Goal: Information Seeking & Learning: Learn about a topic

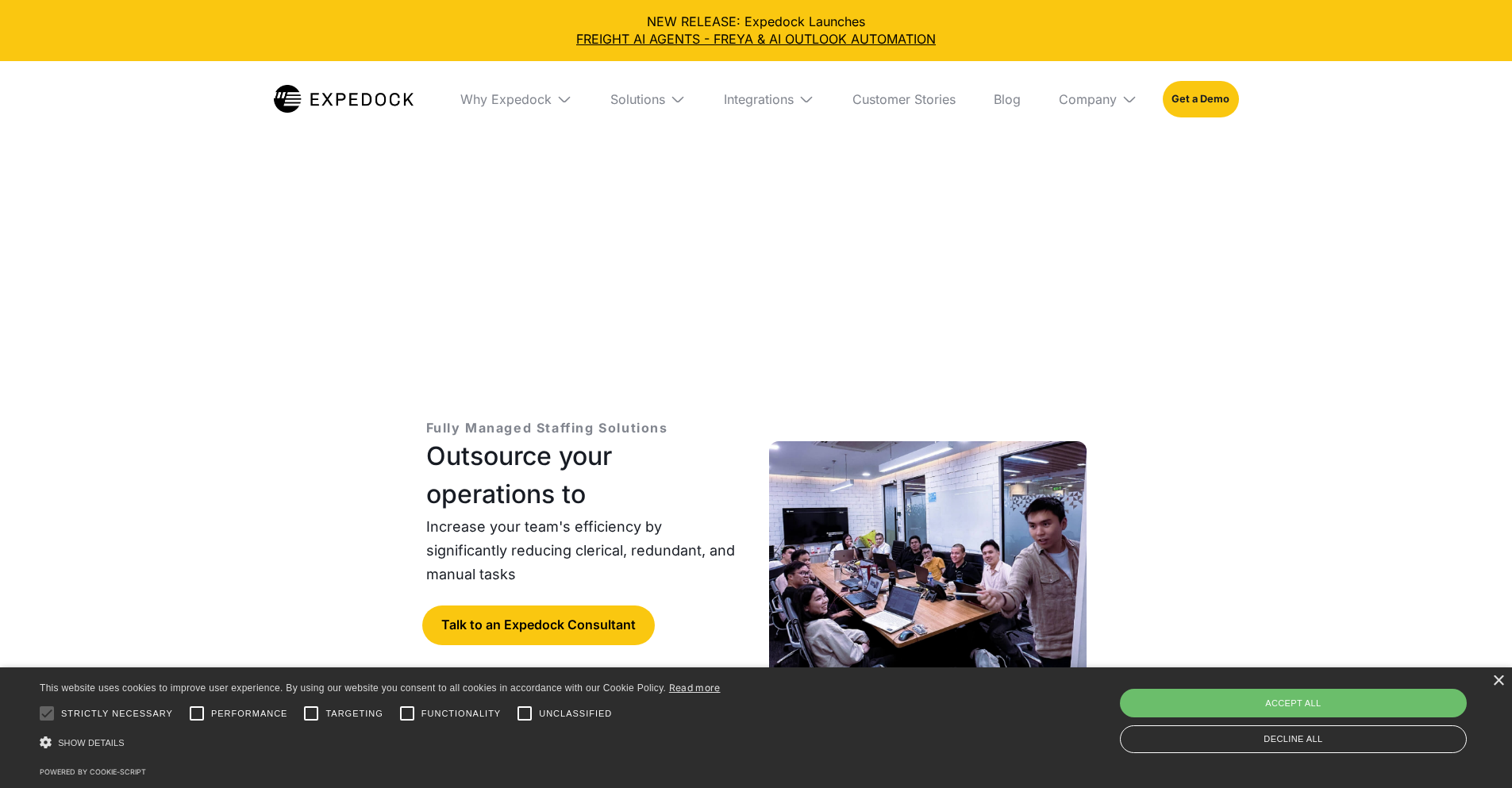
select select
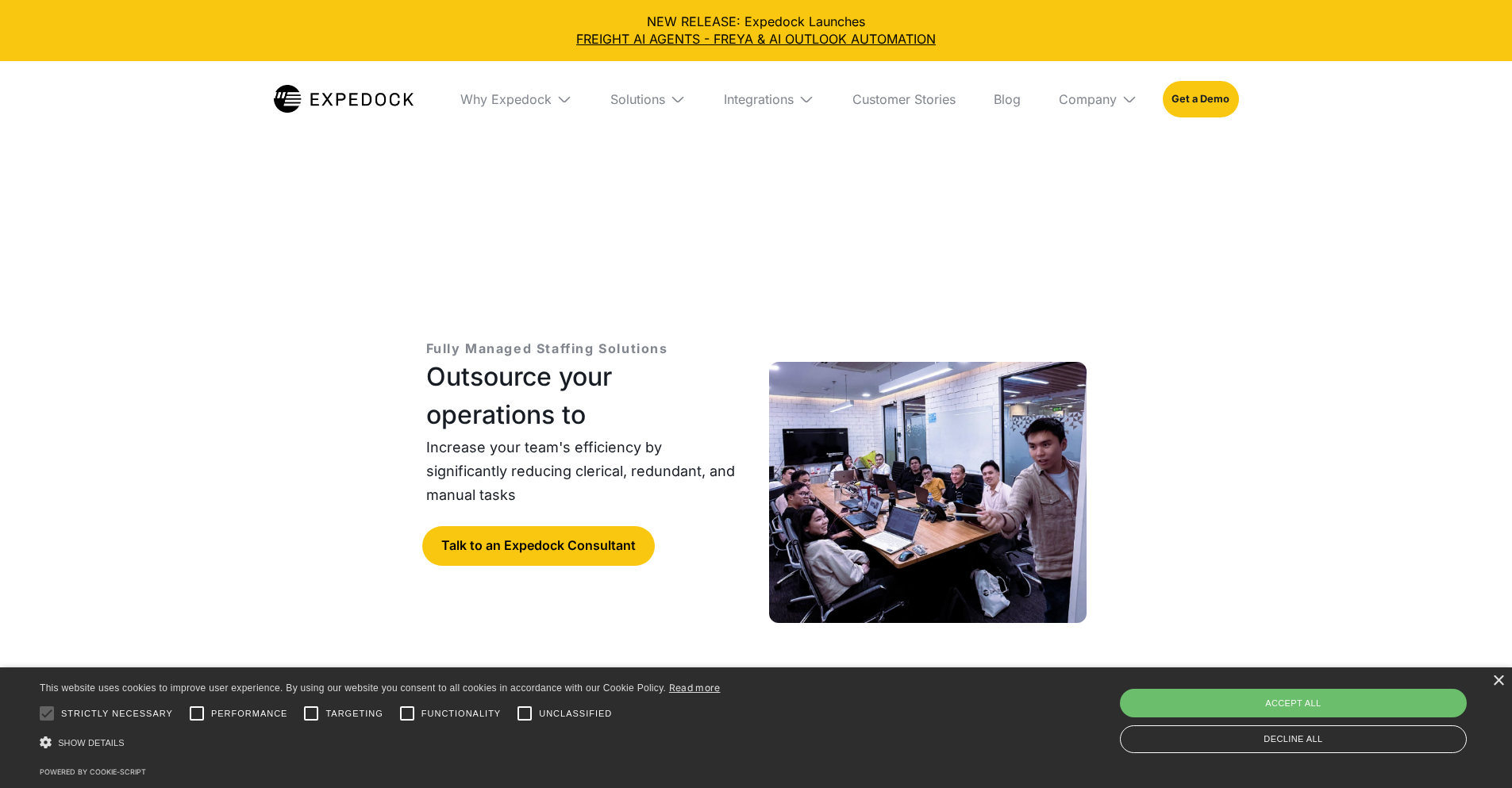
click at [525, 358] on h1 "Outsource your operations to" at bounding box center [584, 396] width 317 height 76
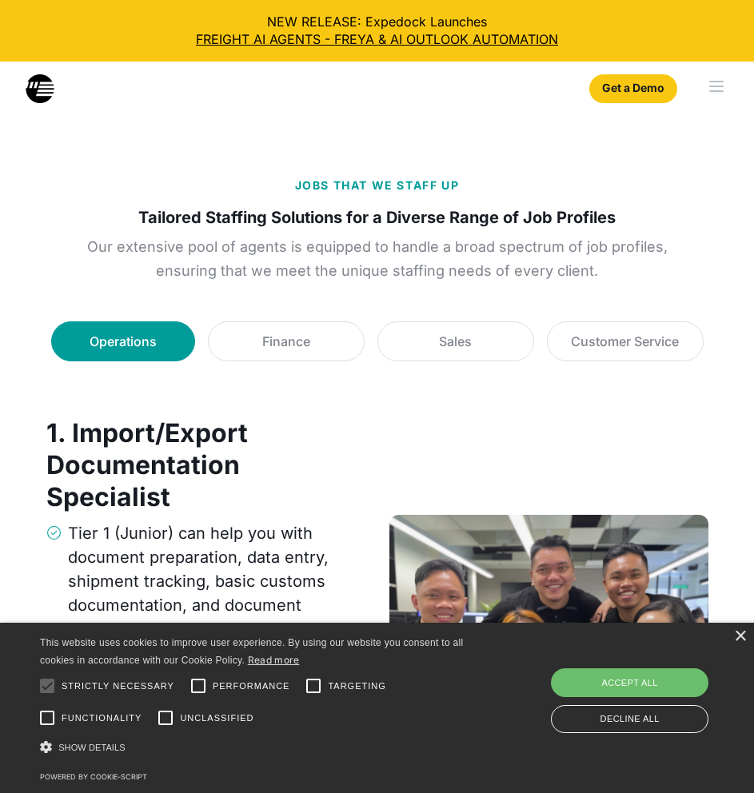
scroll to position [2426, 0]
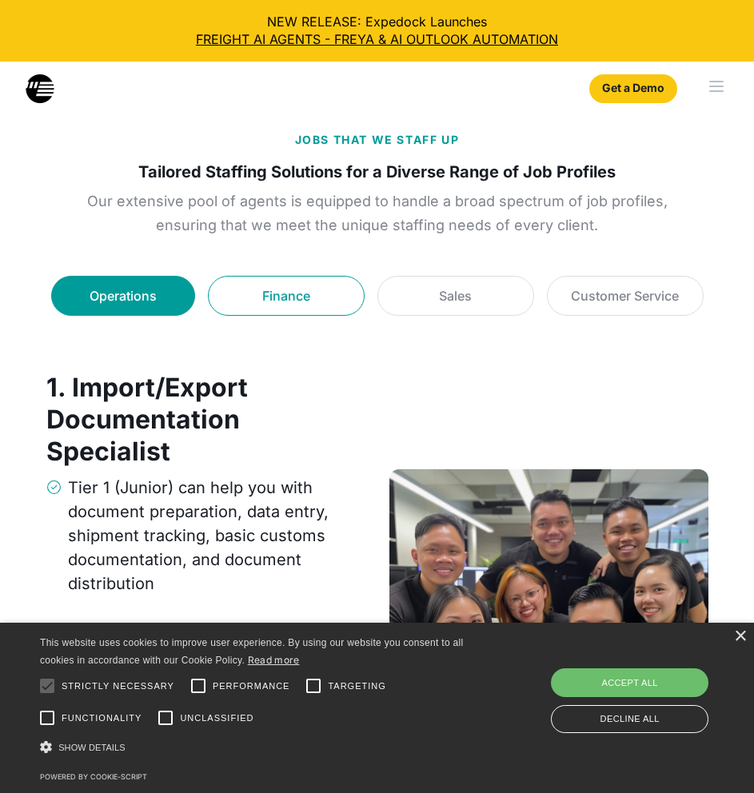
click at [295, 308] on link "Finance" at bounding box center [286, 296] width 157 height 40
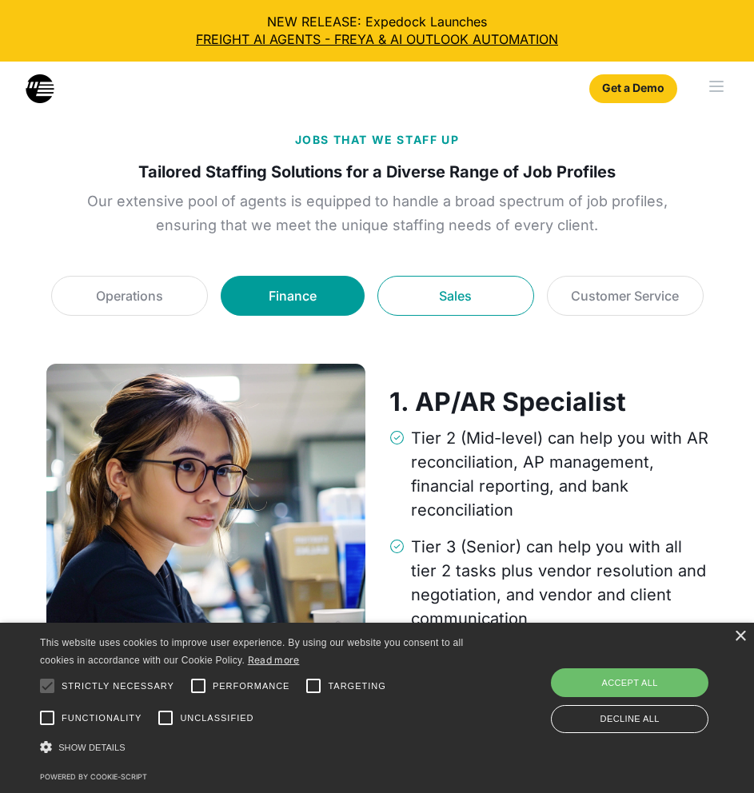
click at [463, 294] on div "Sales" at bounding box center [455, 295] width 33 height 19
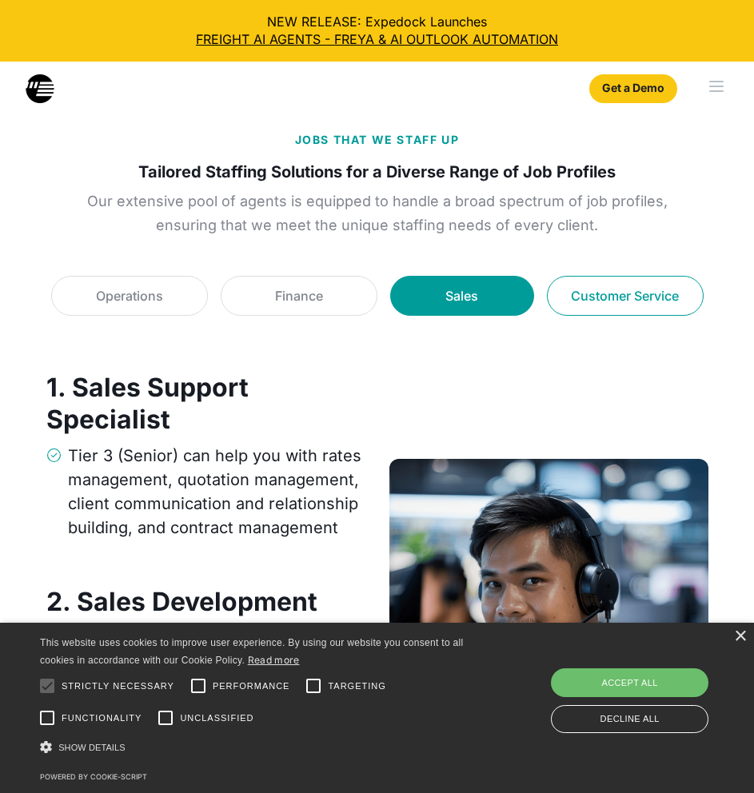
click at [605, 309] on link "Customer Service" at bounding box center [625, 296] width 157 height 40
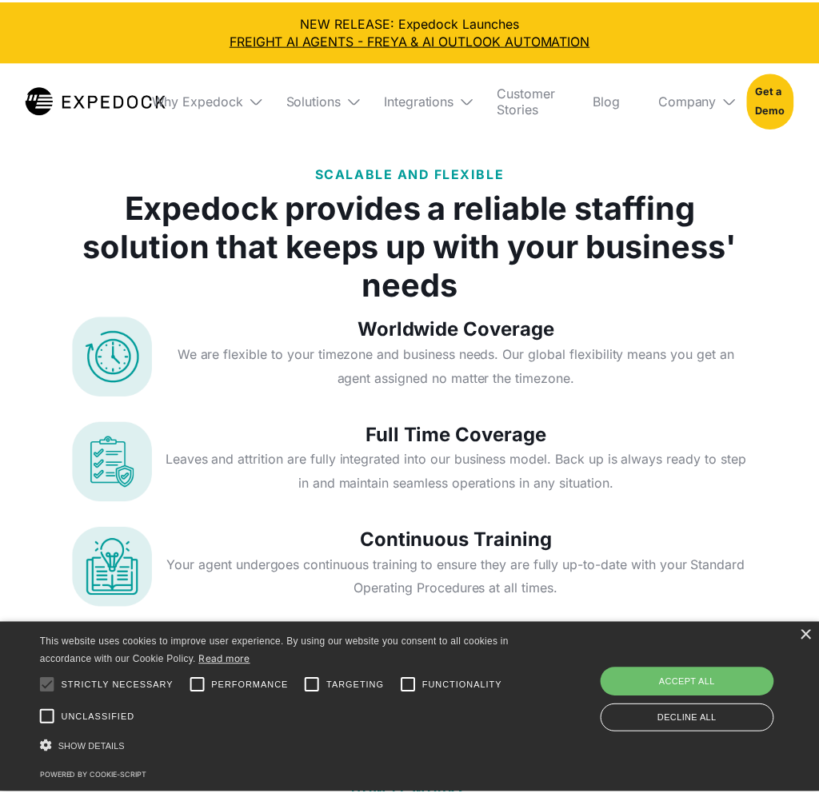
scroll to position [4967, 0]
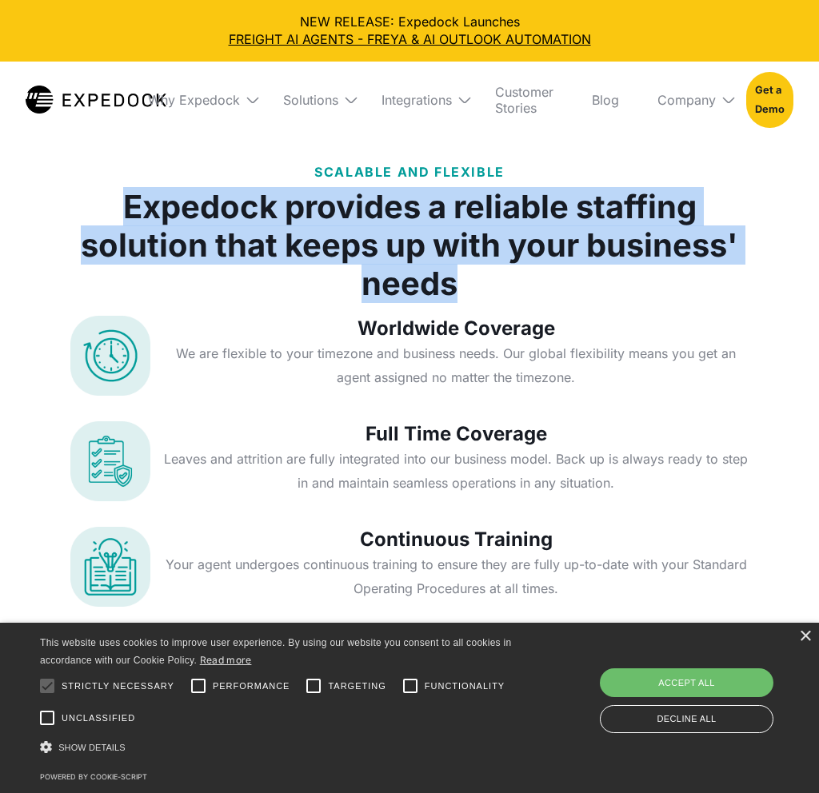
drag, startPoint x: 342, startPoint y: 229, endPoint x: 120, endPoint y: 225, distance: 221.6
click at [120, 225] on h1 "Expedock provides a reliable staffing solution that keeps up with your business…" at bounding box center [409, 245] width 678 height 115
copy h1 "Expedock provides a reliable staffing solution that keeps up with your business…"
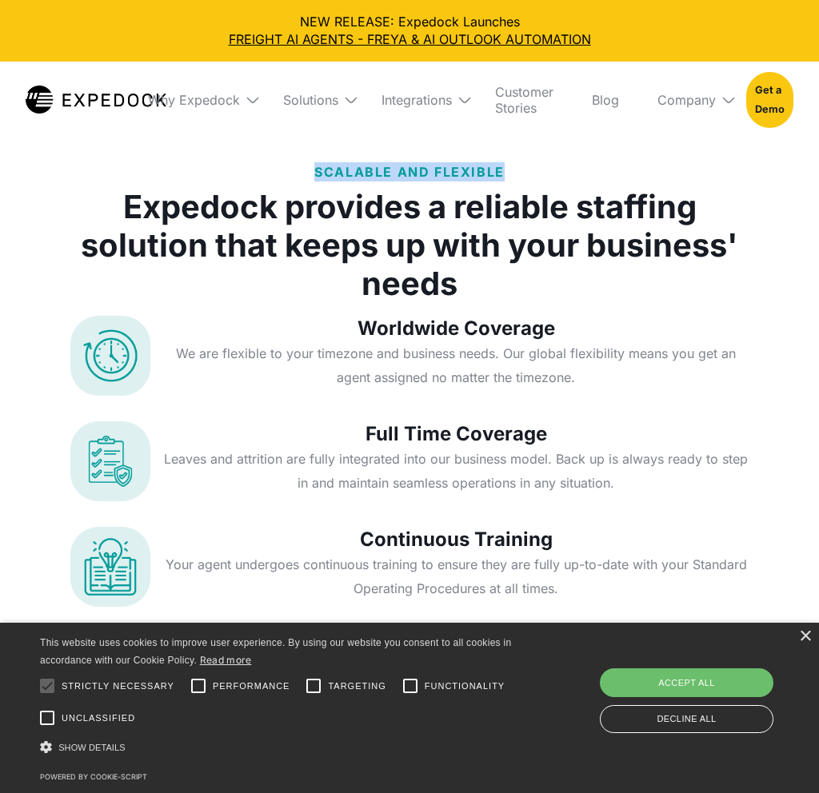
drag, startPoint x: 503, startPoint y: 171, endPoint x: 306, endPoint y: 163, distance: 196.9
click at [306, 163] on div "SCALABLE AND FLEXIBLE Expedock provides a reliable staffing solution that keeps…" at bounding box center [409, 232] width 678 height 141
copy p "SCALABLE AND FLEXIBLE"
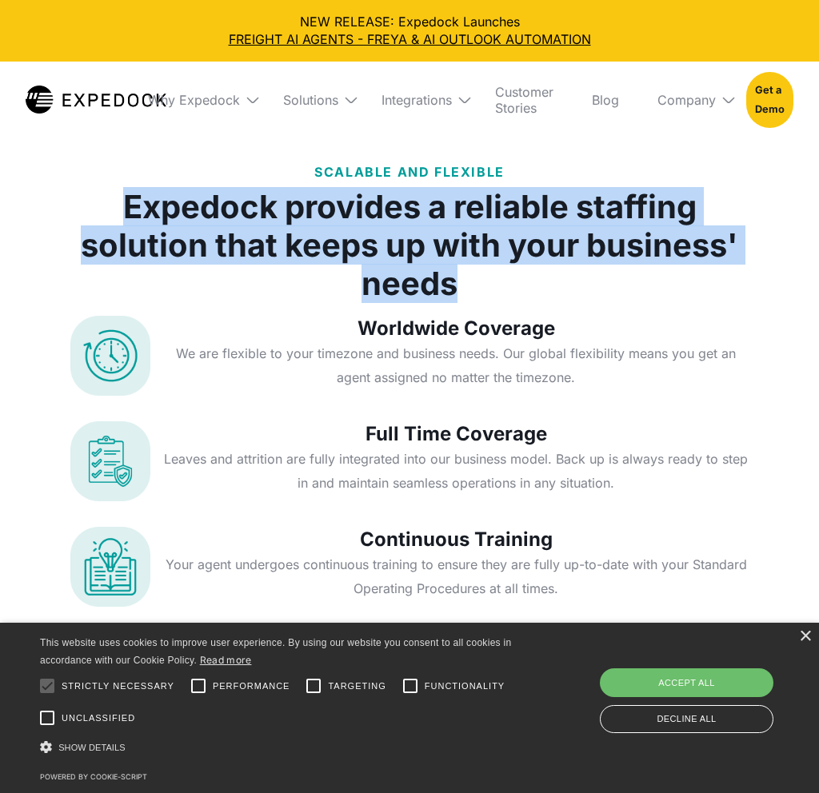
drag, startPoint x: 475, startPoint y: 282, endPoint x: 3, endPoint y: 226, distance: 475.1
click at [78, 213] on h1 "Expedock provides a reliable staffing solution that keeps up with your business…" at bounding box center [409, 245] width 678 height 115
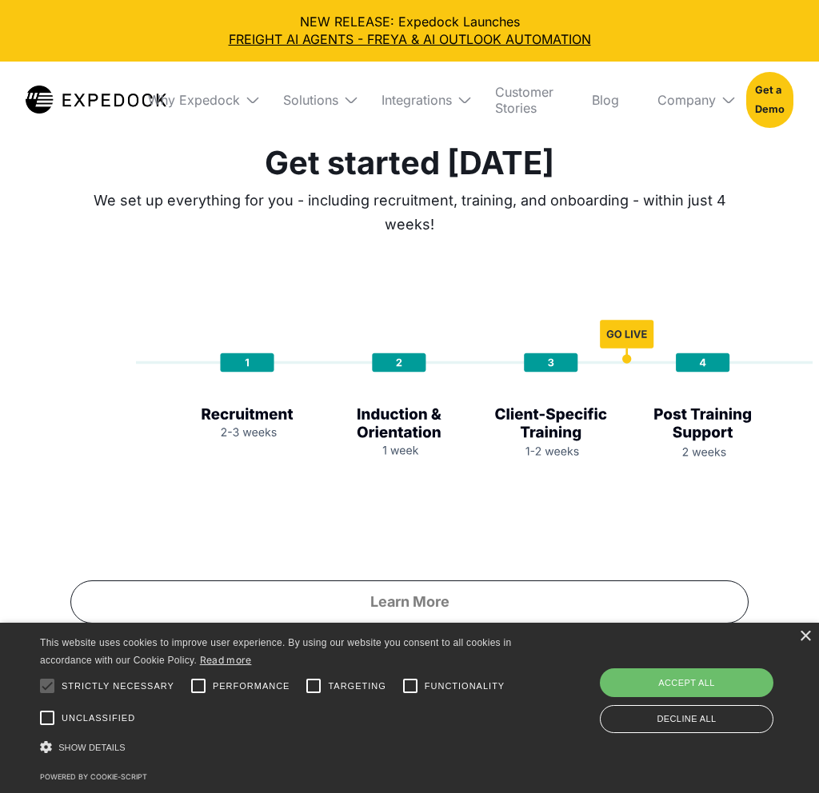
scroll to position [5607, 0]
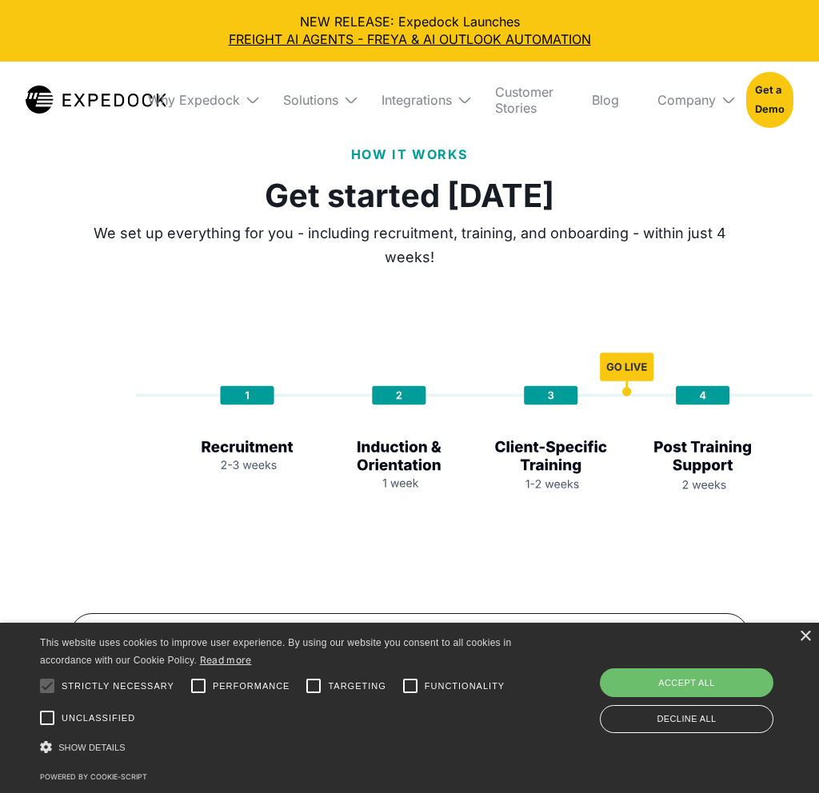
click at [278, 441] on img at bounding box center [473, 428] width 678 height 241
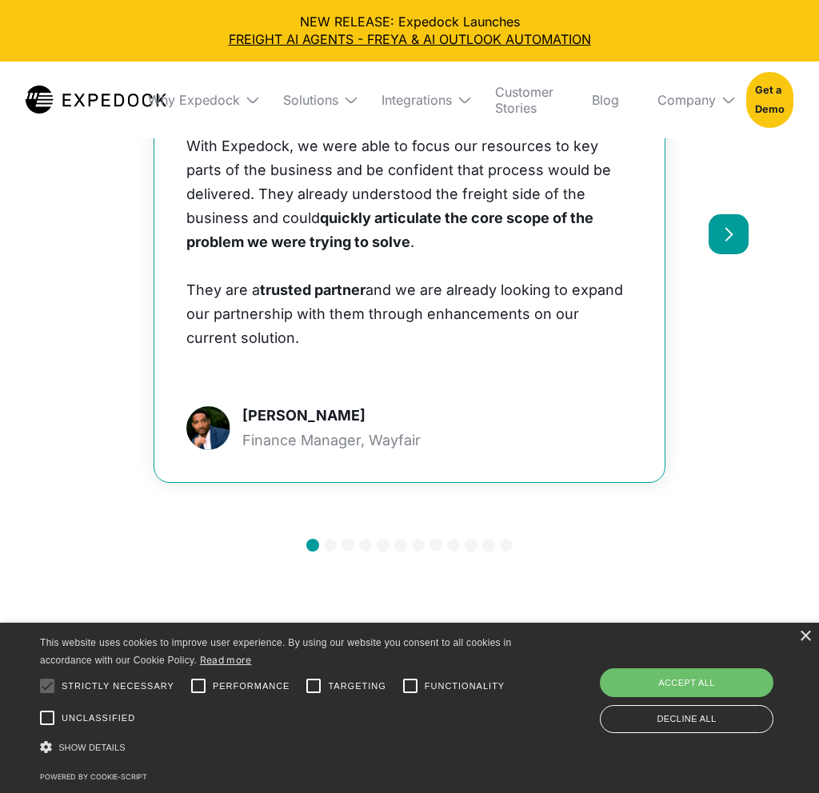
scroll to position [6567, 0]
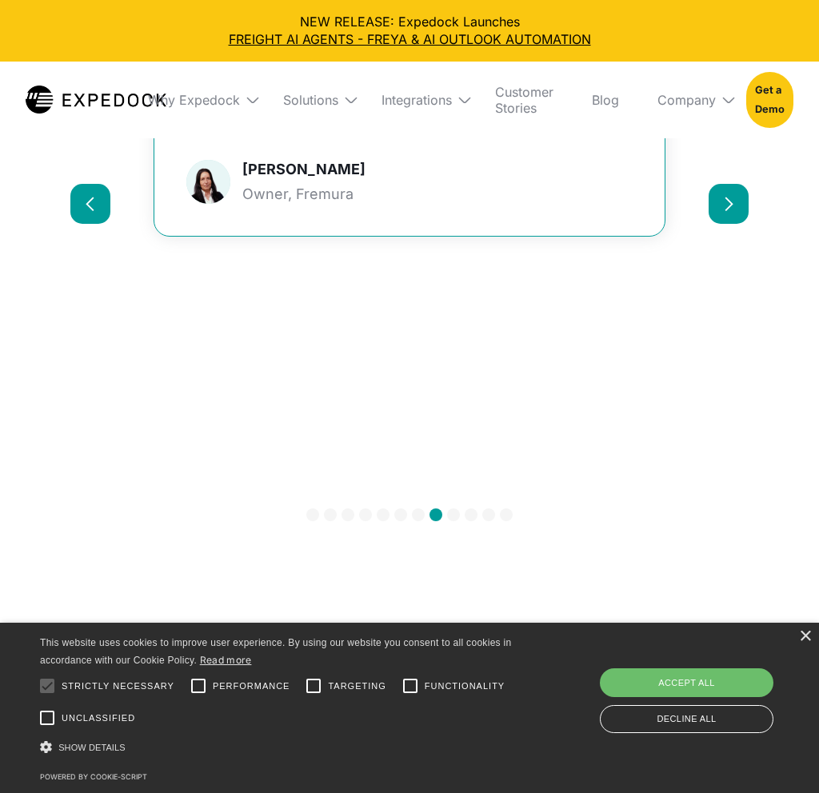
click at [349, 103] on img at bounding box center [351, 100] width 16 height 16
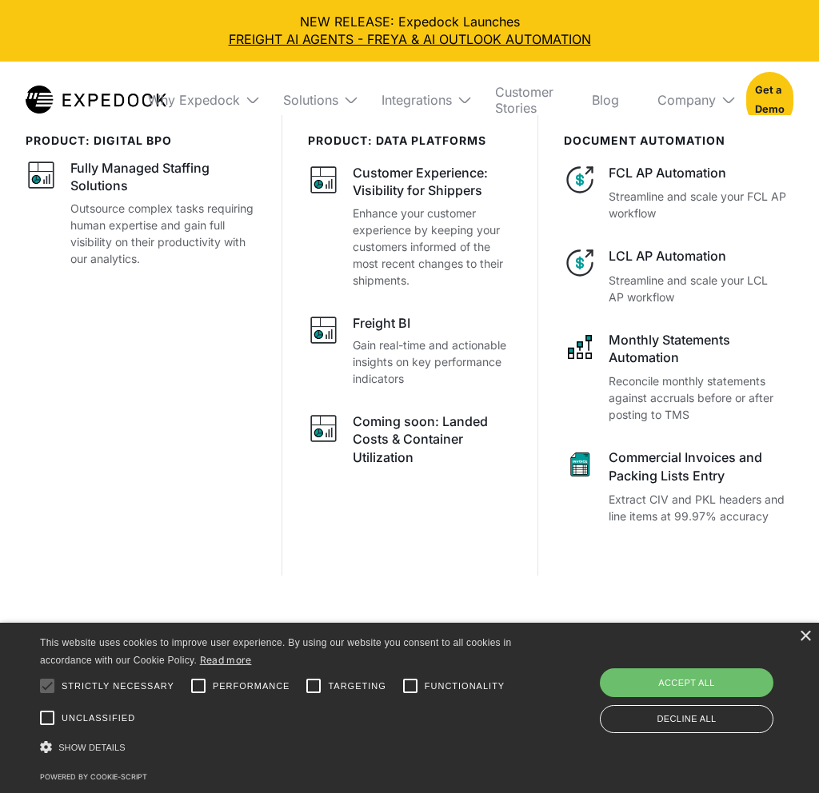
click at [349, 103] on img at bounding box center [351, 100] width 16 height 16
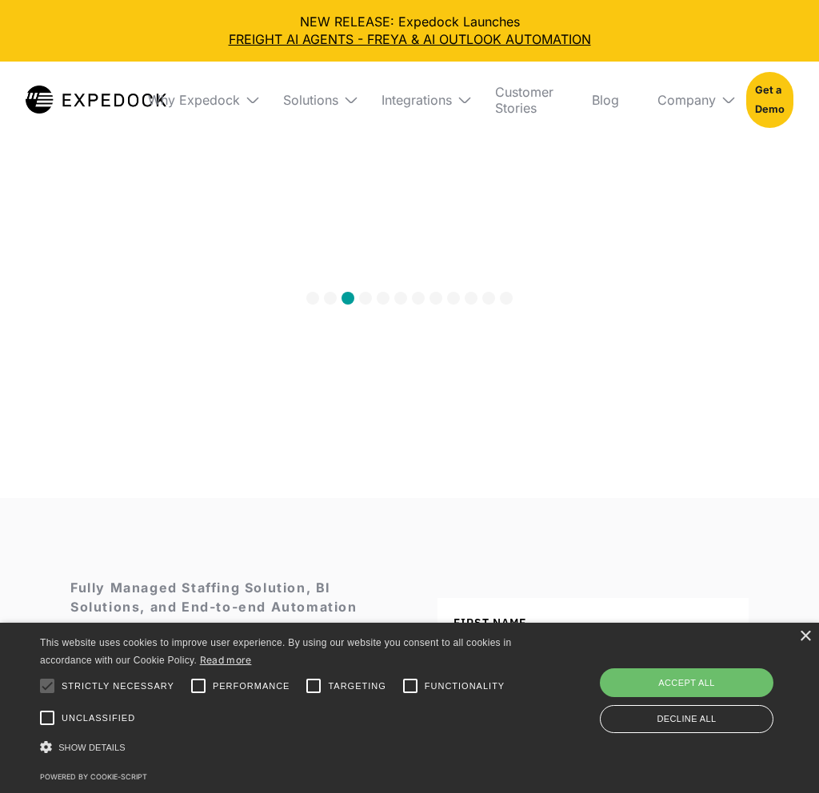
scroll to position [6807, 0]
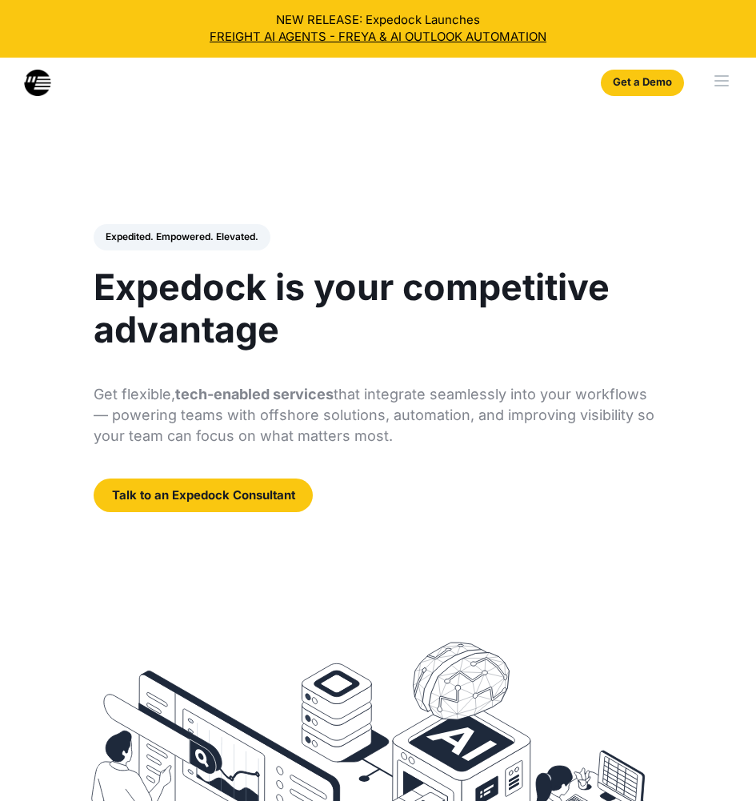
select select
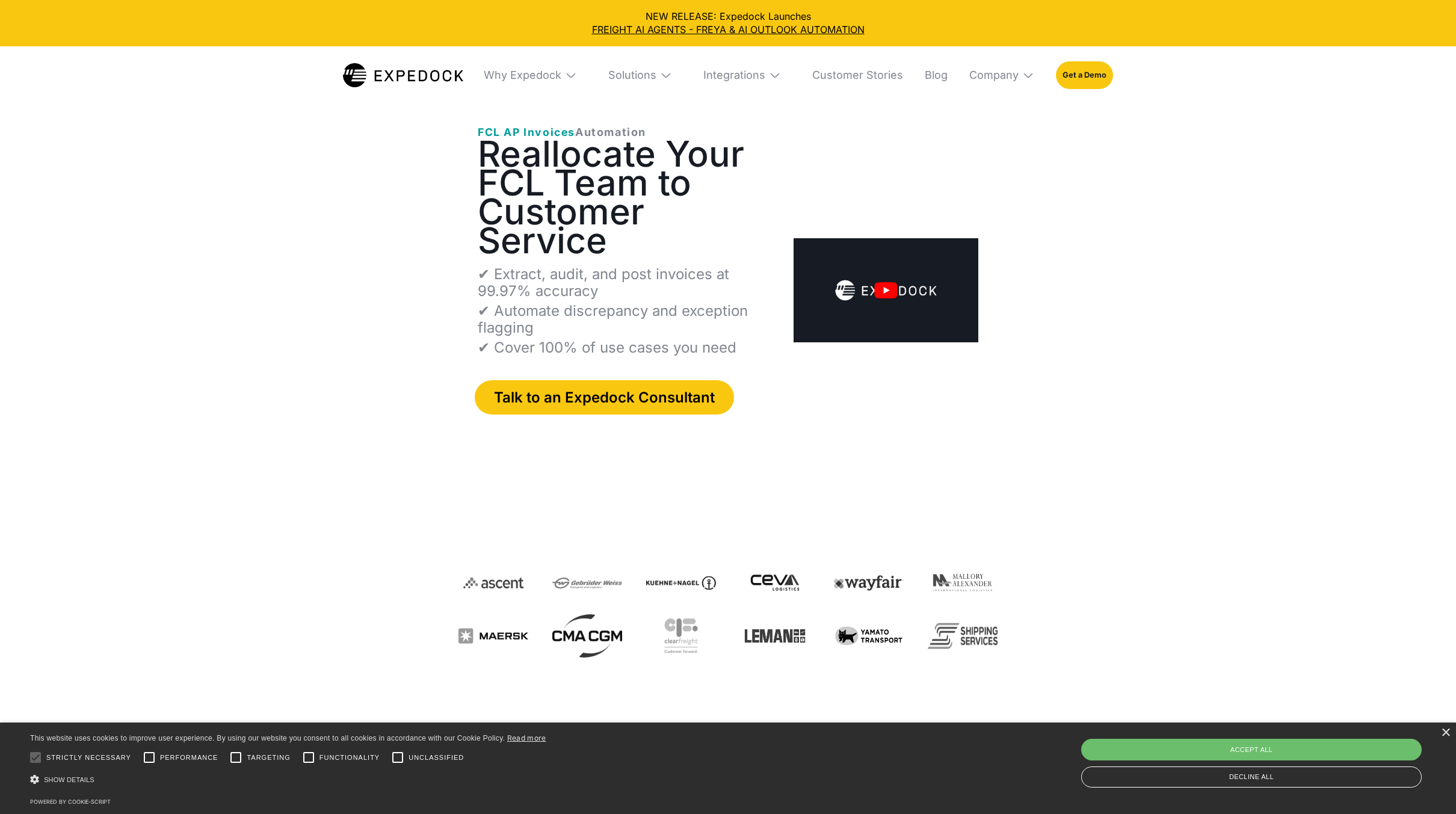
select select
